Goal: Task Accomplishment & Management: Manage account settings

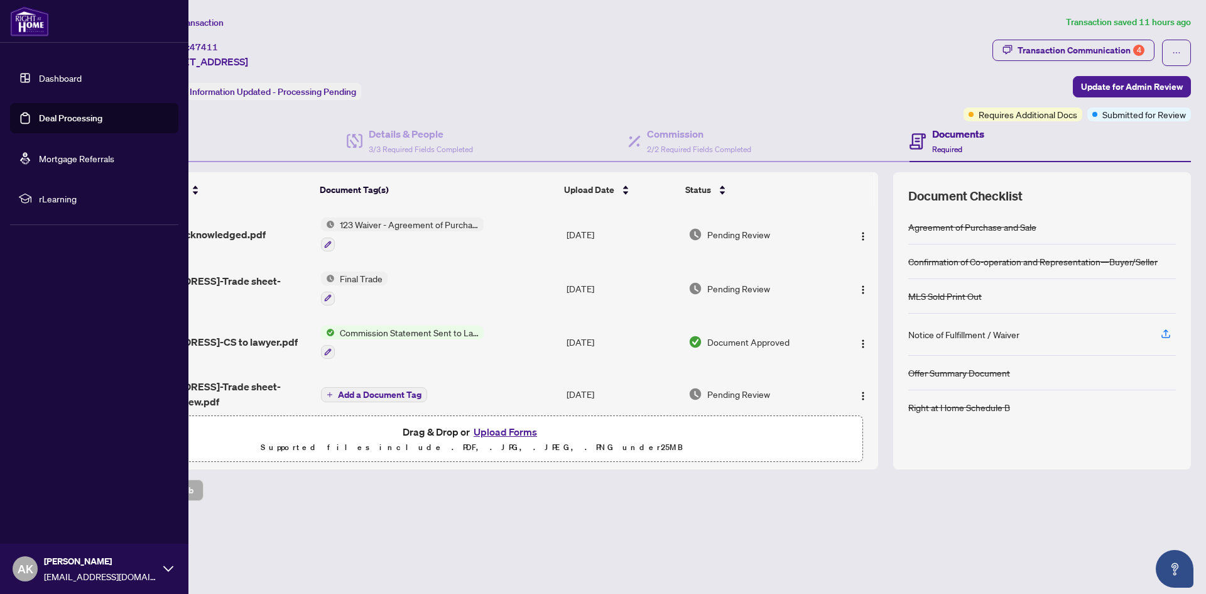
click at [39, 117] on link "Deal Processing" at bounding box center [70, 117] width 63 height 11
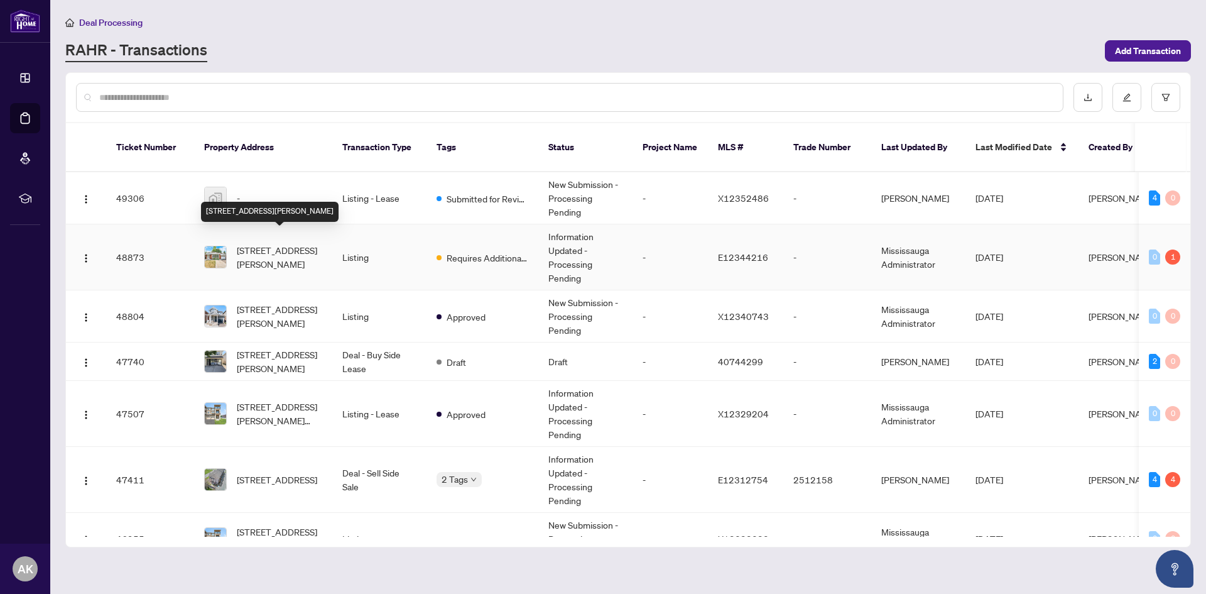
click at [274, 243] on span "[STREET_ADDRESS][PERSON_NAME]" at bounding box center [279, 257] width 85 height 28
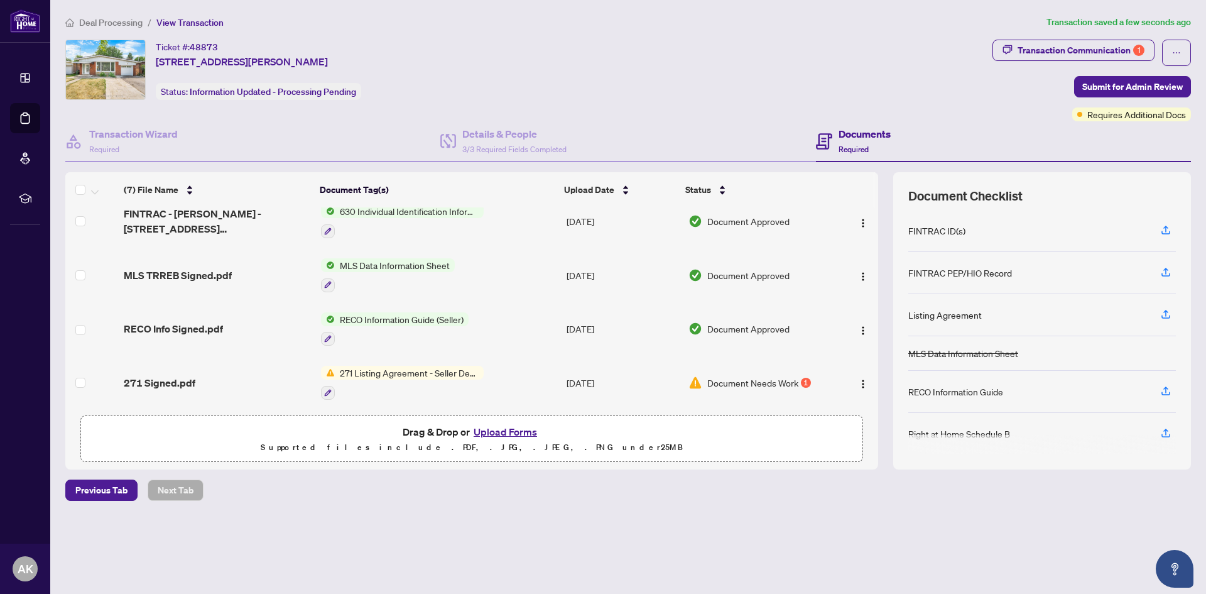
scroll to position [135, 0]
click at [862, 378] on img "button" at bounding box center [863, 383] width 10 height 10
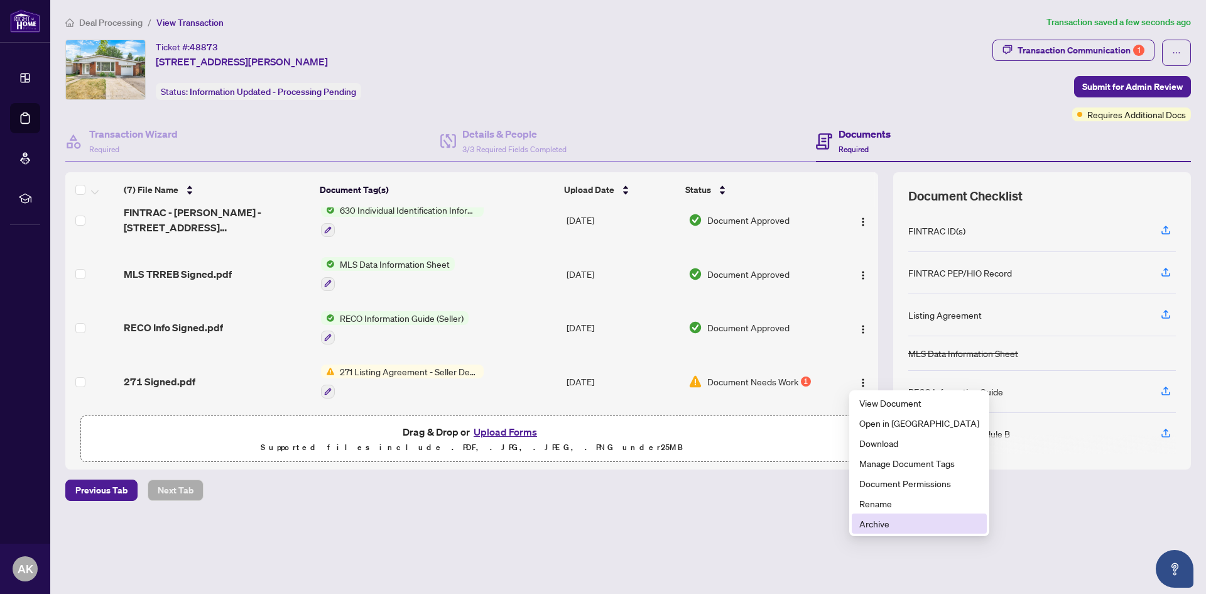
click at [900, 528] on span "Archive" at bounding box center [919, 523] width 120 height 14
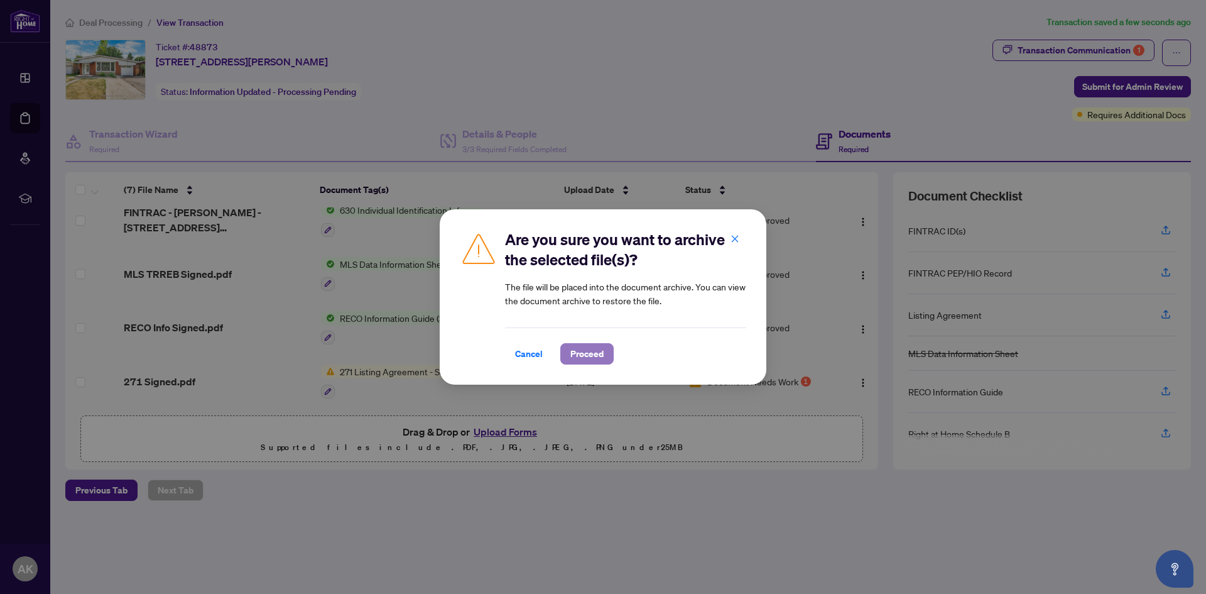
click at [584, 356] on span "Proceed" at bounding box center [586, 354] width 33 height 20
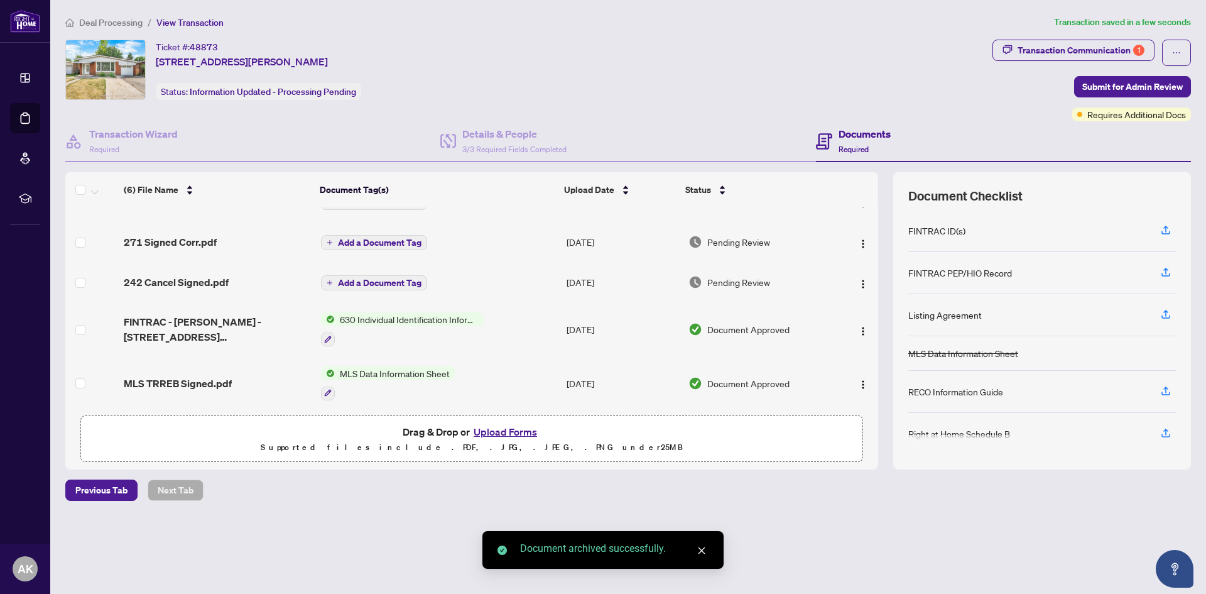
scroll to position [0, 0]
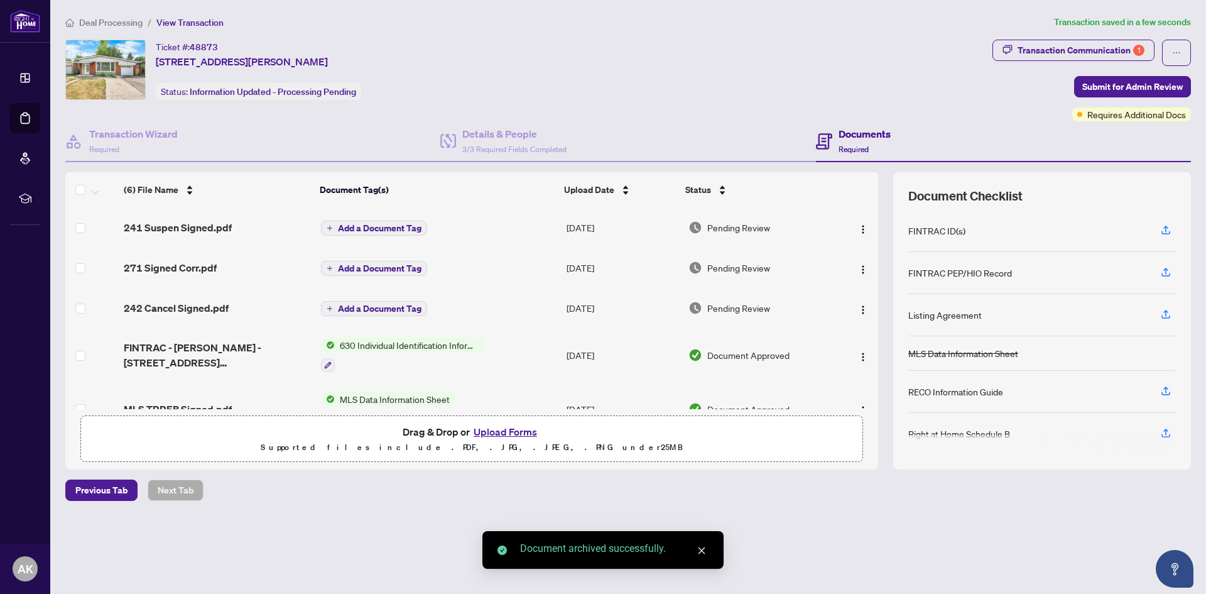
click at [366, 231] on span "Add a Document Tag" at bounding box center [380, 228] width 84 height 9
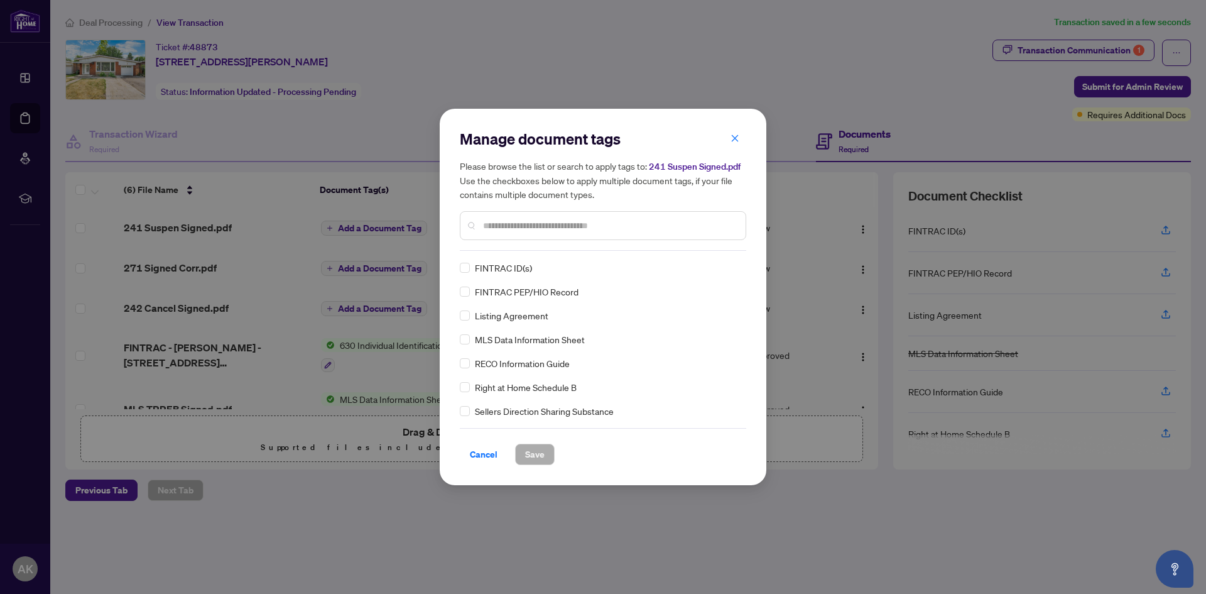
click at [498, 226] on input "text" at bounding box center [609, 226] width 253 height 14
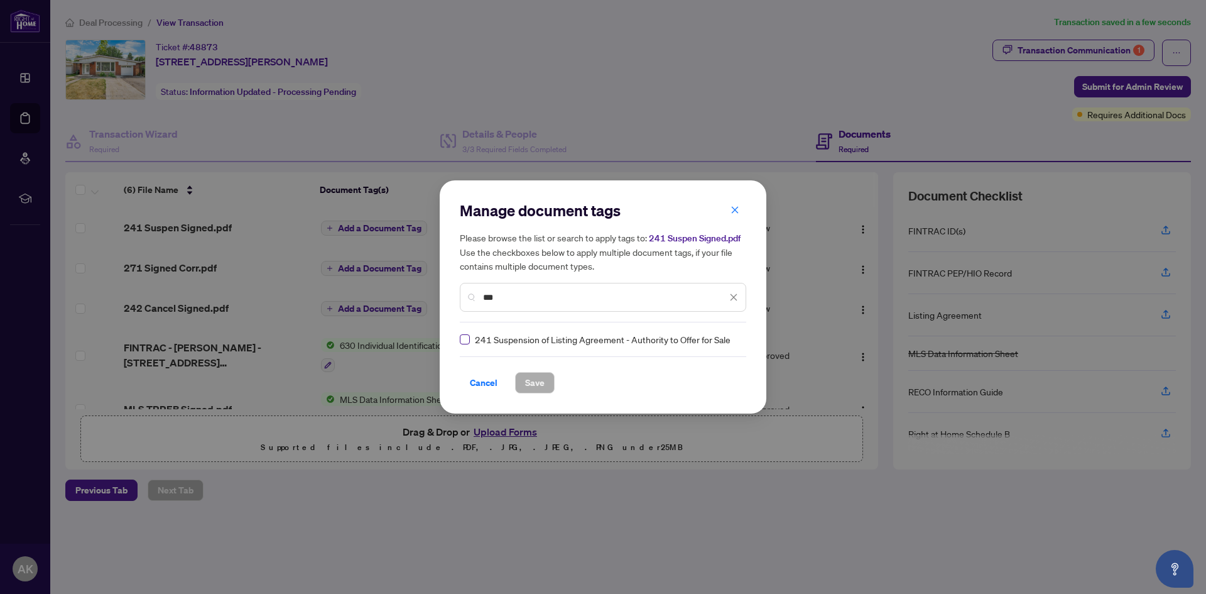
type input "***"
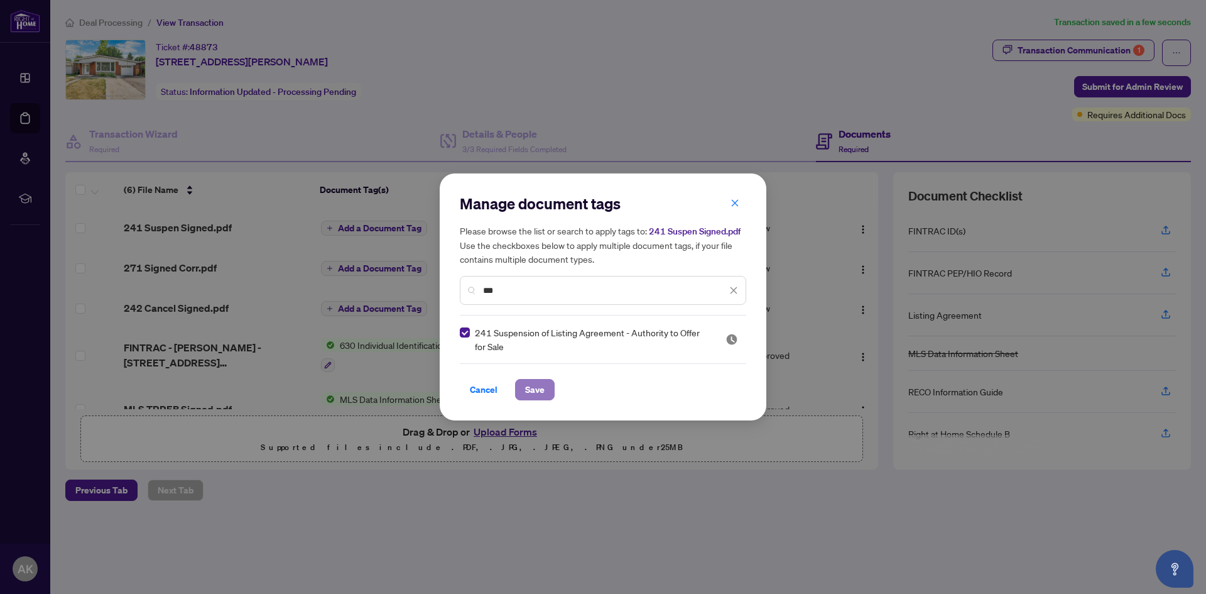
click at [537, 385] on span "Save" at bounding box center [534, 389] width 19 height 20
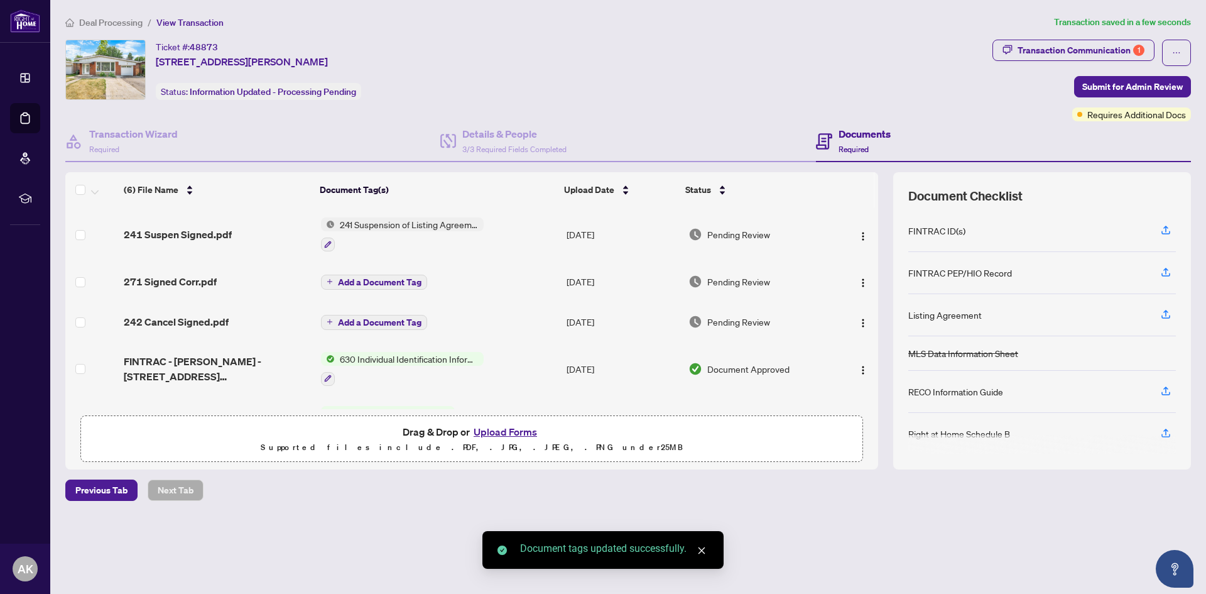
click at [370, 278] on span "Add a Document Tag" at bounding box center [380, 282] width 84 height 9
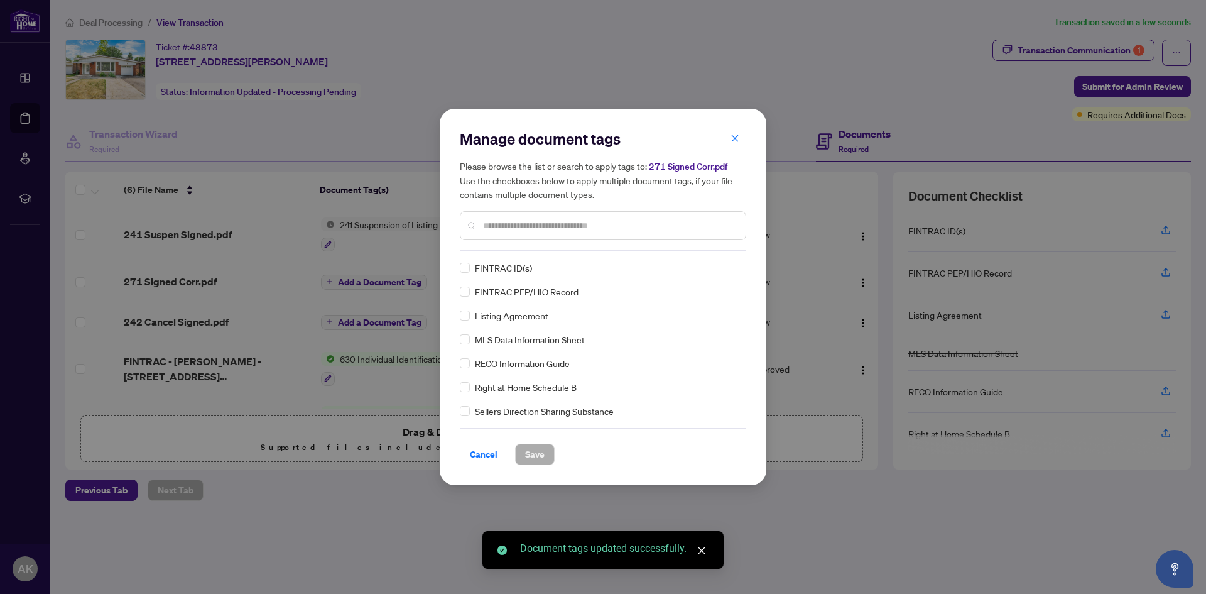
click at [501, 231] on input "text" at bounding box center [609, 226] width 253 height 14
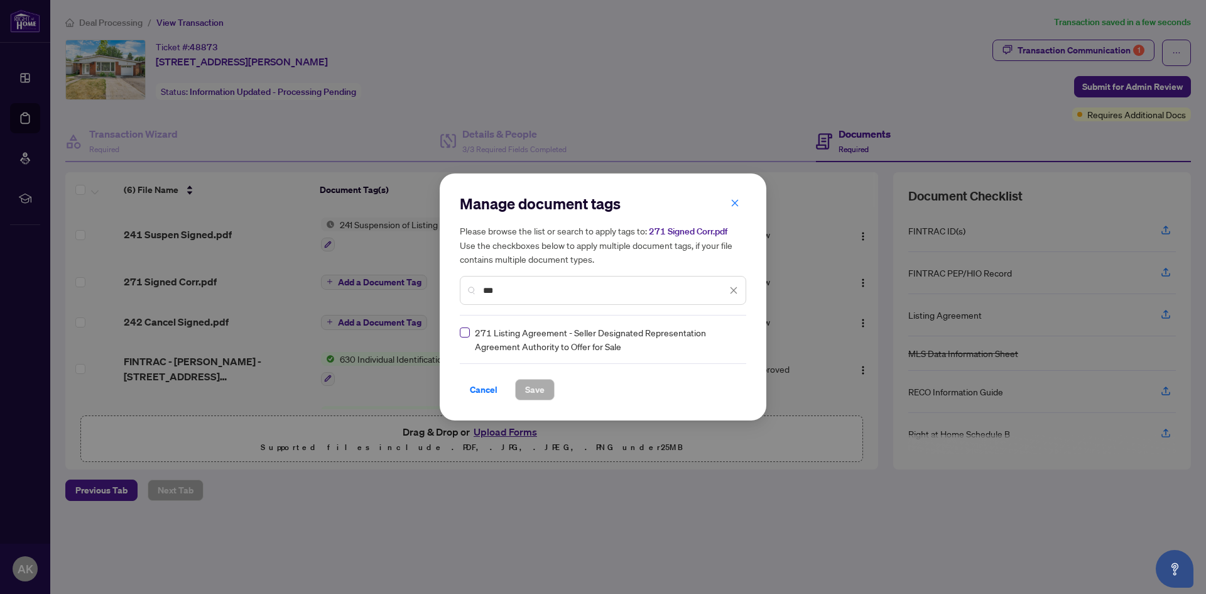
type input "***"
click at [541, 391] on button "Save" at bounding box center [535, 389] width 40 height 21
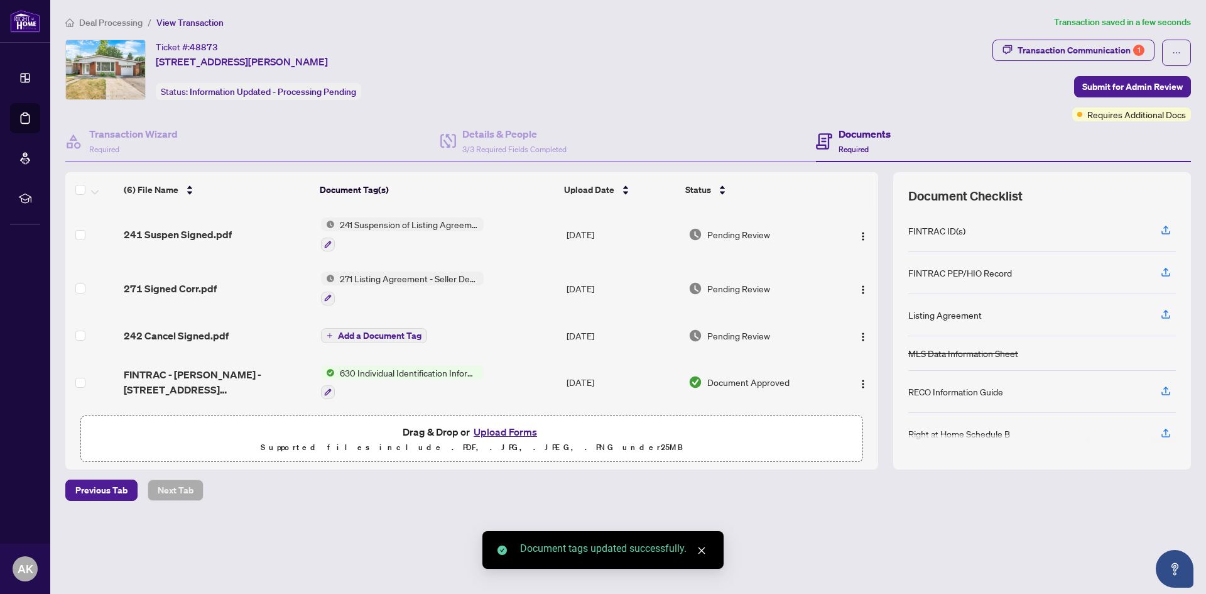
click at [376, 334] on span "Add a Document Tag" at bounding box center [380, 335] width 84 height 9
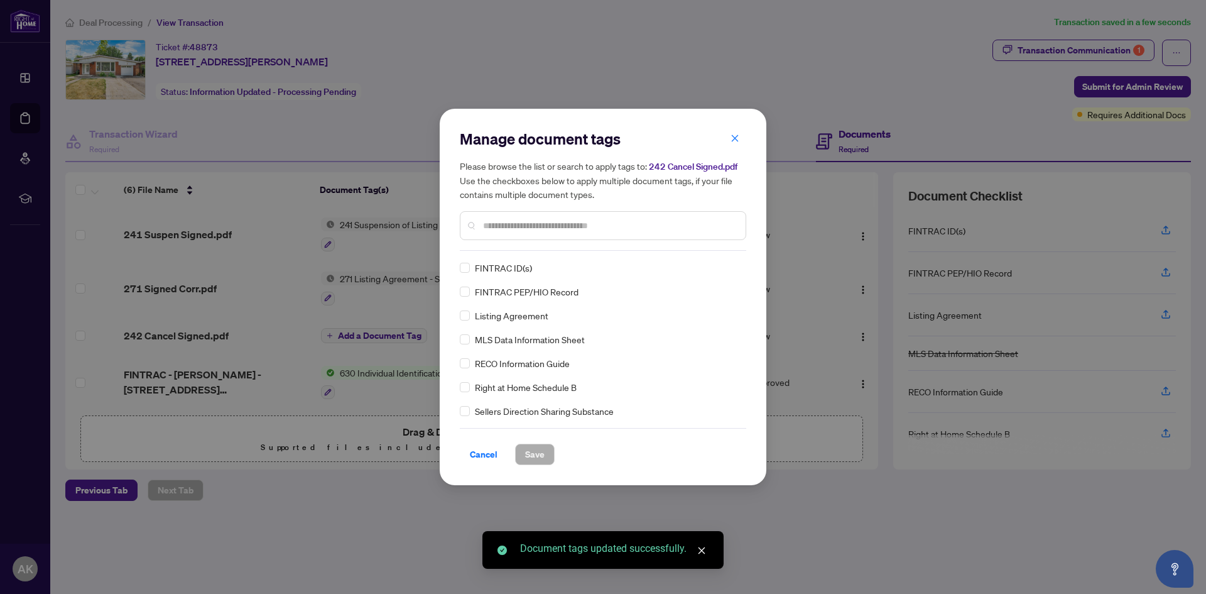
click at [501, 231] on input "text" at bounding box center [609, 226] width 253 height 14
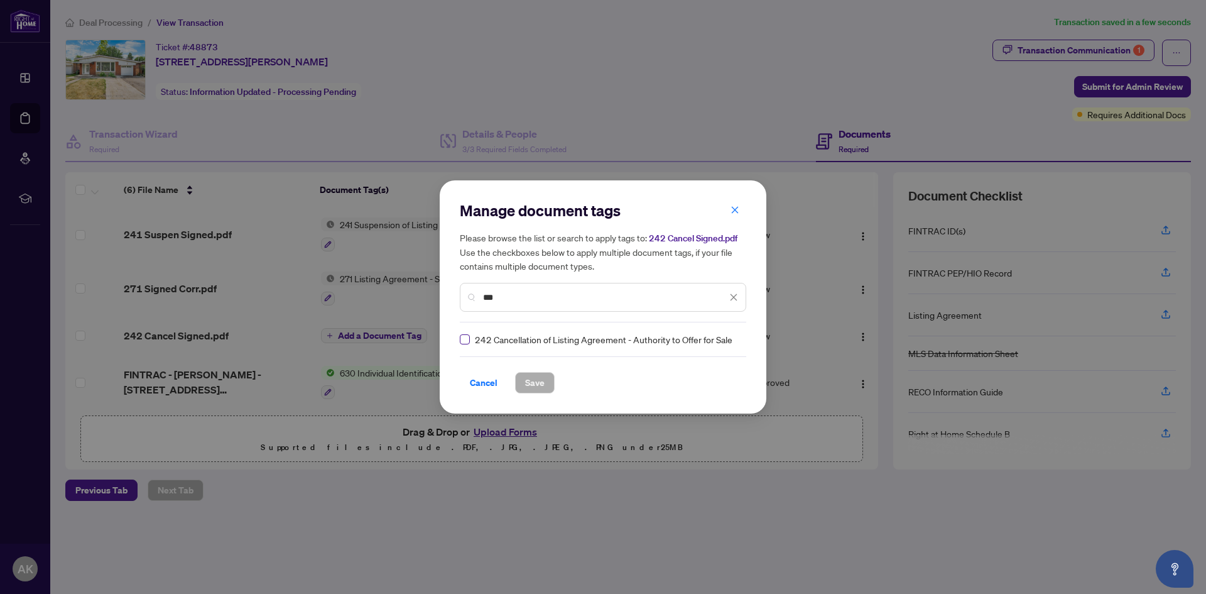
type input "***"
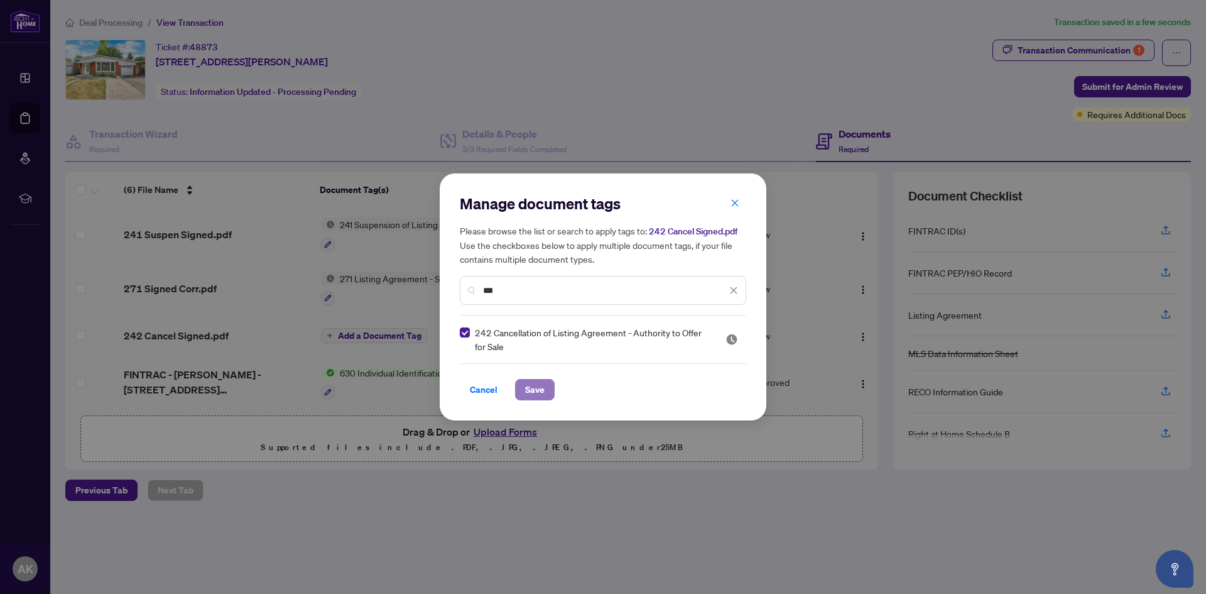
click at [533, 381] on span "Save" at bounding box center [534, 389] width 19 height 20
